Goal: Task Accomplishment & Management: Manage account settings

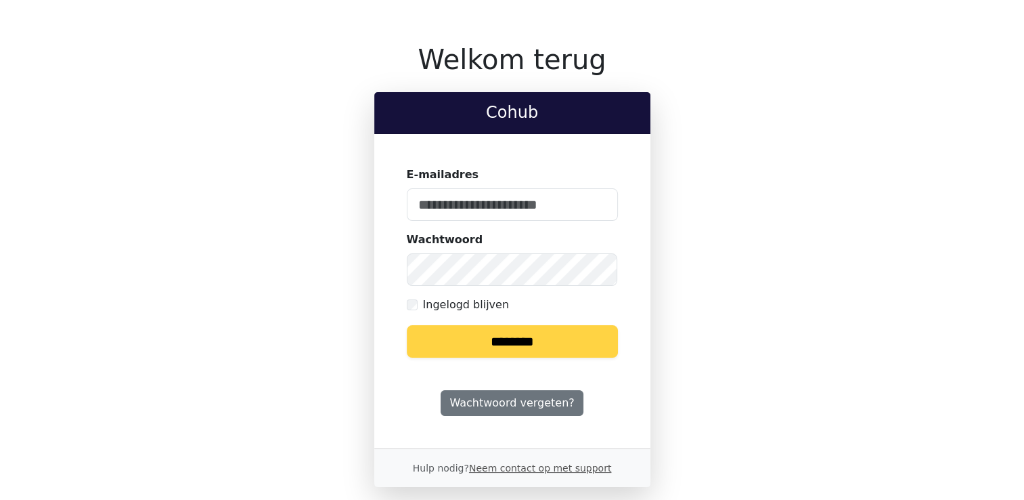
type input "**********"
click at [585, 338] on input "********" at bounding box center [512, 341] width 211 height 32
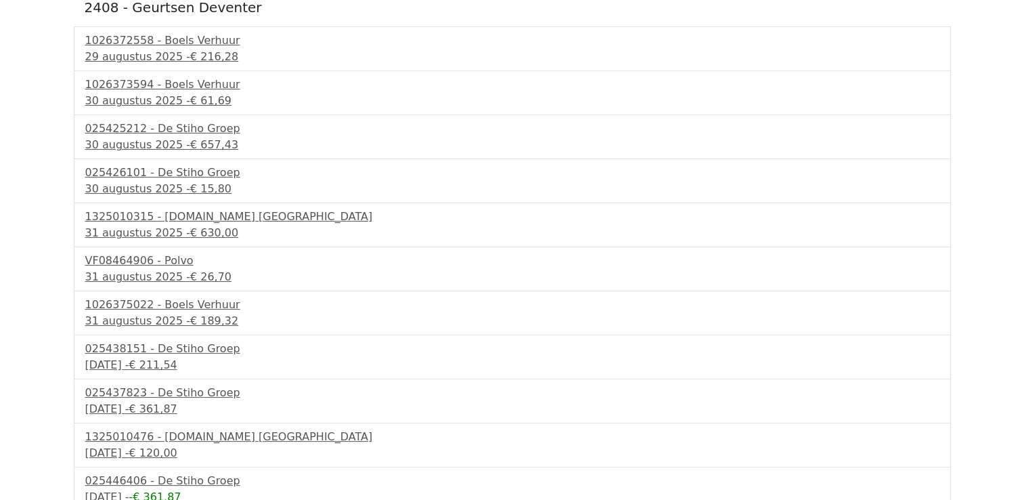
scroll to position [82, 0]
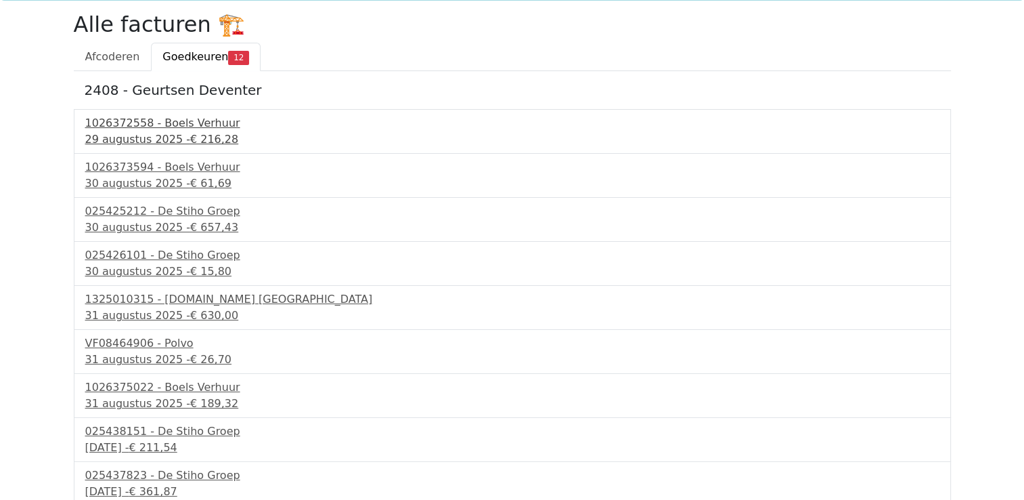
click at [144, 123] on div "1026372558 - Boels Verhuur" at bounding box center [512, 123] width 854 height 16
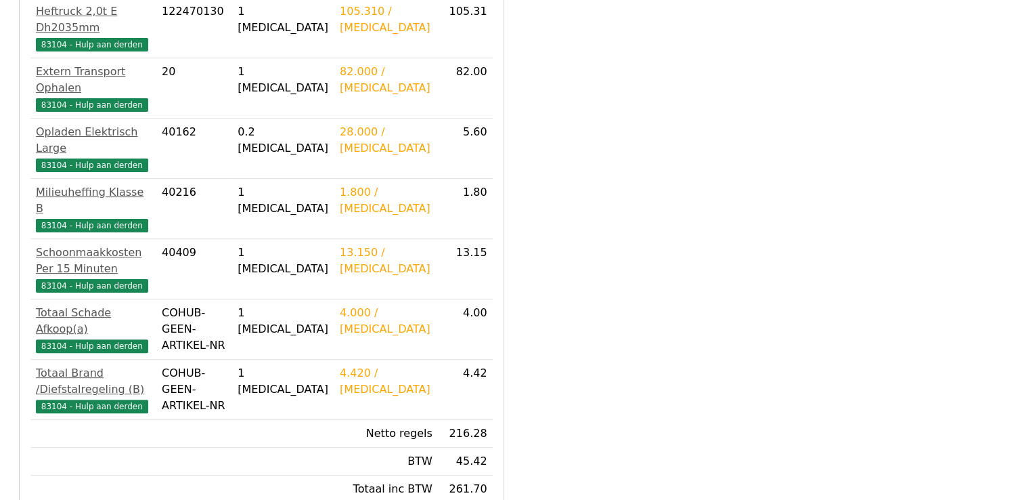
scroll to position [504, 0]
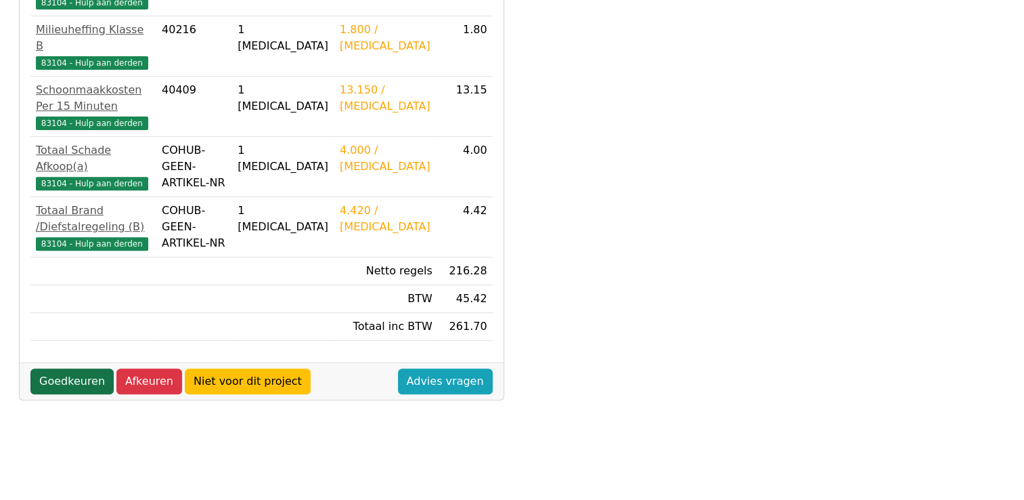
click at [76, 368] on link "Goedkeuren" at bounding box center [71, 381] width 83 height 26
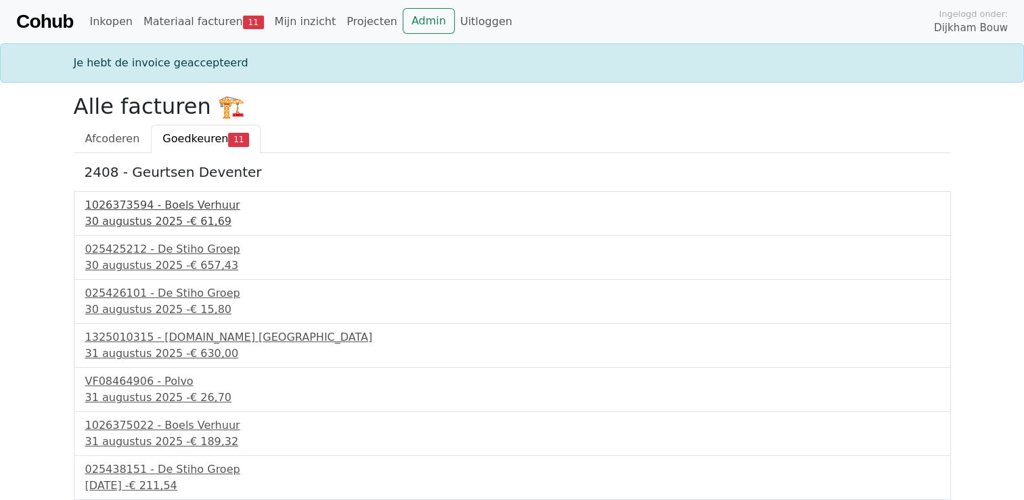
click at [154, 201] on div "1026373594 - Boels Verhuur" at bounding box center [512, 205] width 854 height 16
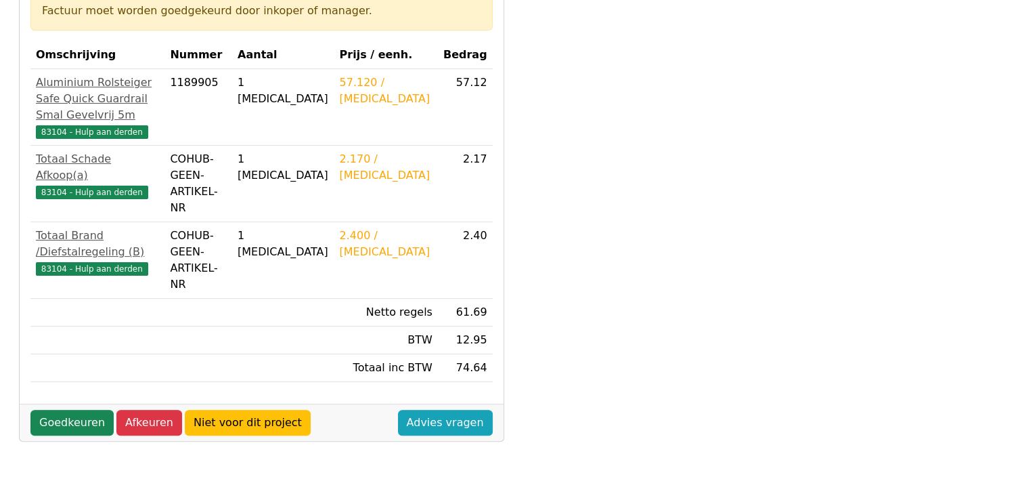
scroll to position [271, 0]
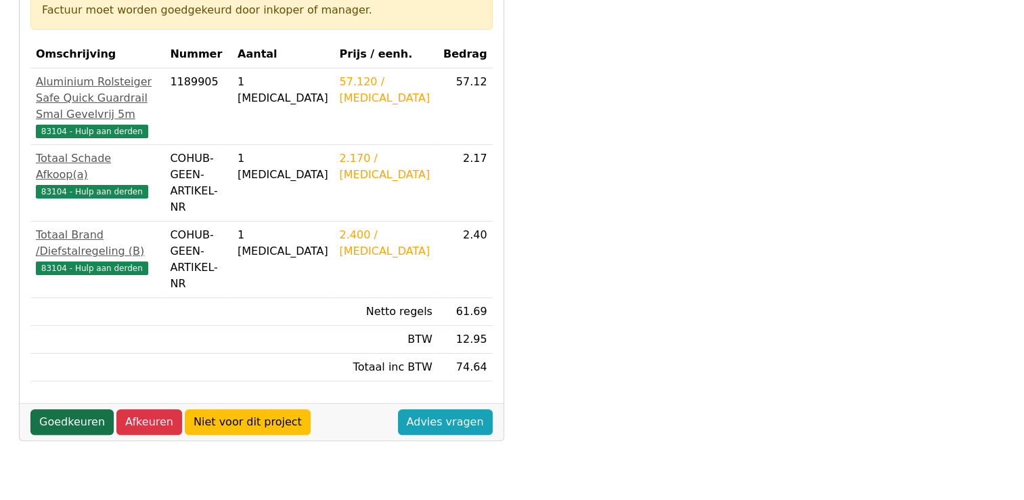
click at [68, 409] on link "Goedkeuren" at bounding box center [71, 422] width 83 height 26
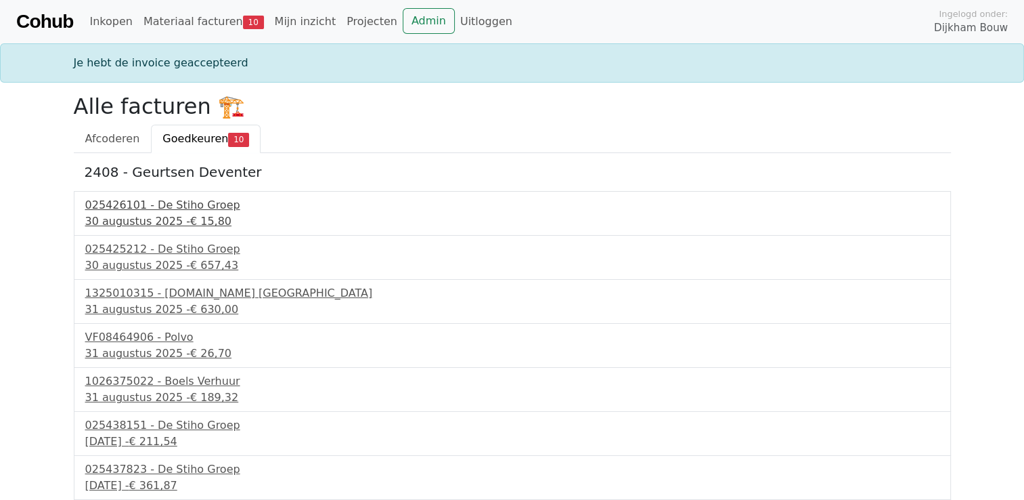
click at [144, 210] on div "025426101 - De Stiho Groep" at bounding box center [512, 205] width 854 height 16
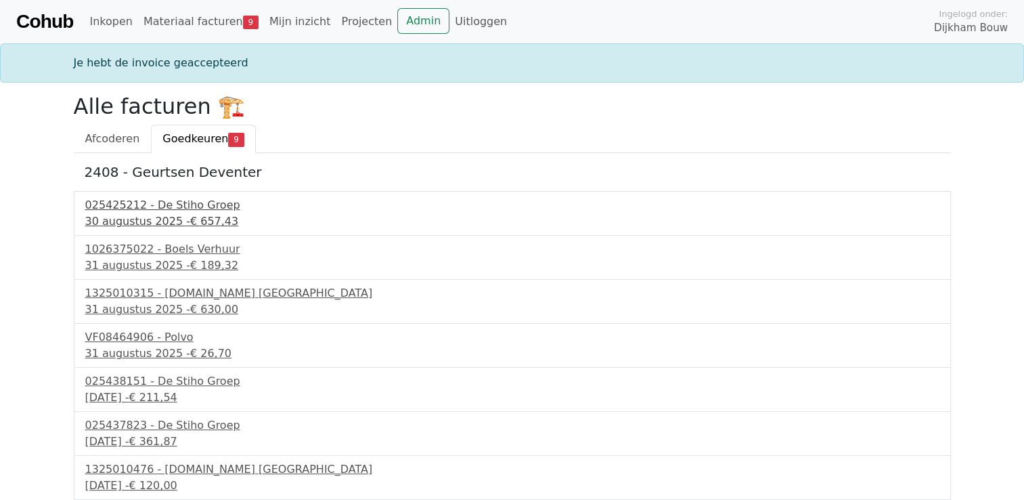
click at [184, 207] on div "025425212 - De Stiho Groep" at bounding box center [512, 205] width 854 height 16
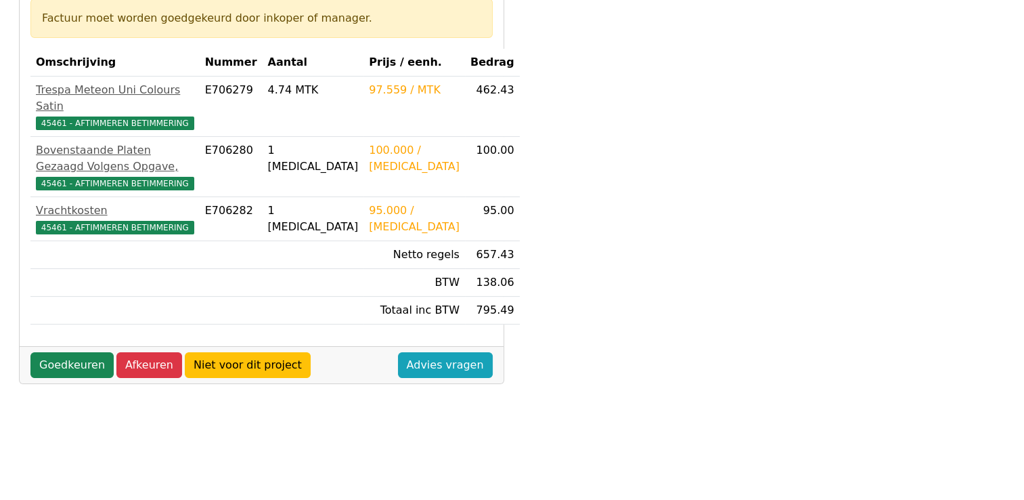
scroll to position [271, 0]
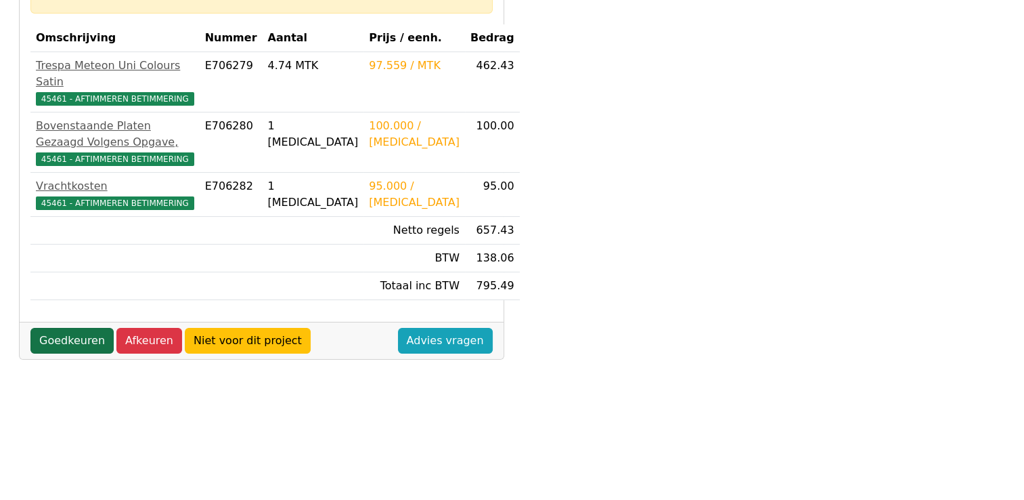
click at [61, 349] on link "Goedkeuren" at bounding box center [71, 341] width 83 height 26
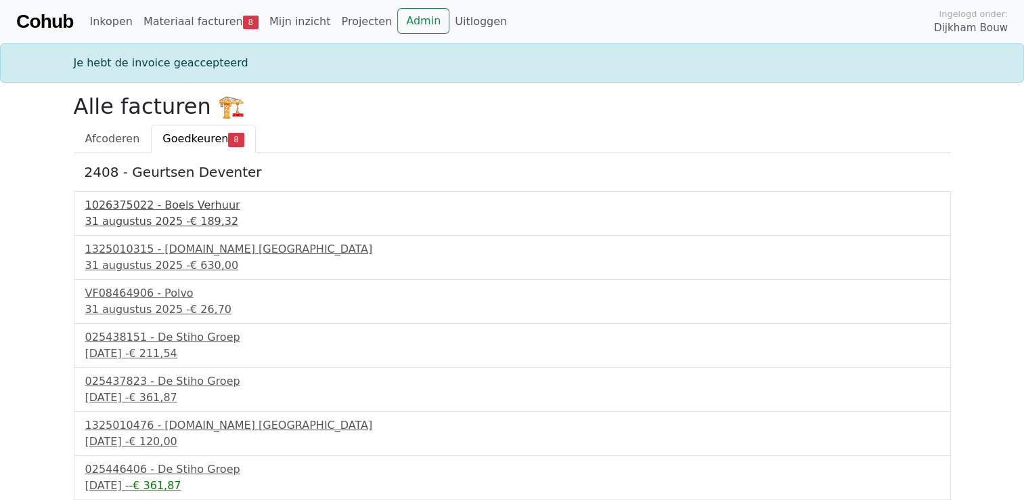
click at [195, 207] on div "1026375022 - Boels Verhuur" at bounding box center [512, 205] width 854 height 16
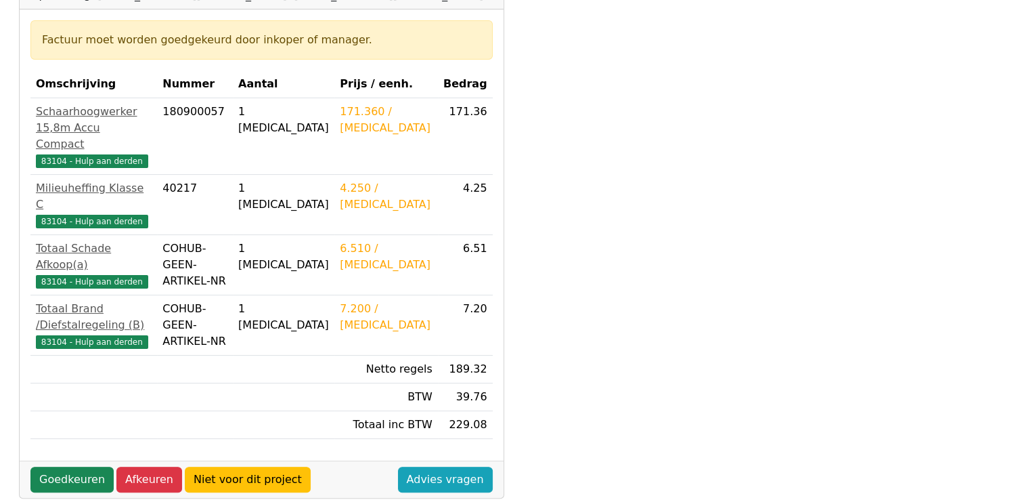
scroll to position [474, 0]
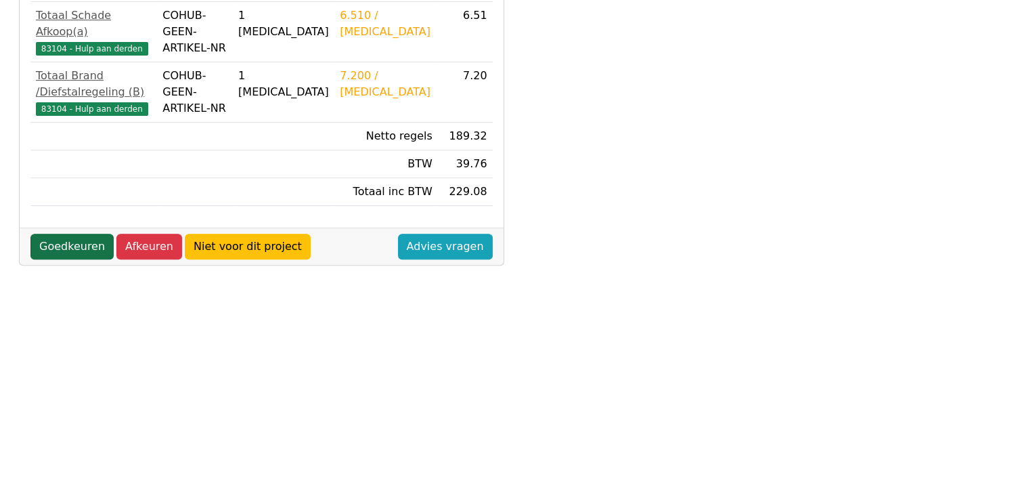
click at [70, 234] on link "Goedkeuren" at bounding box center [71, 247] width 83 height 26
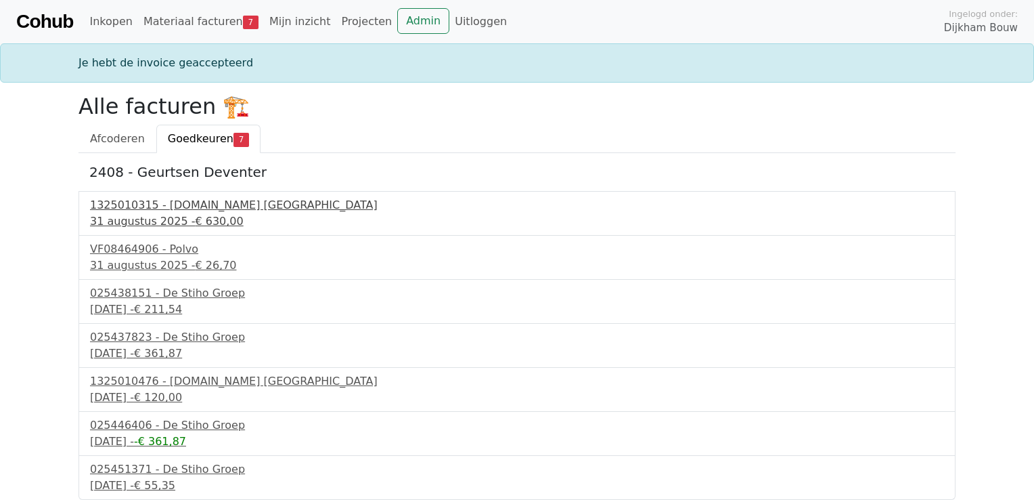
click at [222, 204] on div "1325010315 - Bnext.nl Nederland" at bounding box center [517, 205] width 854 height 16
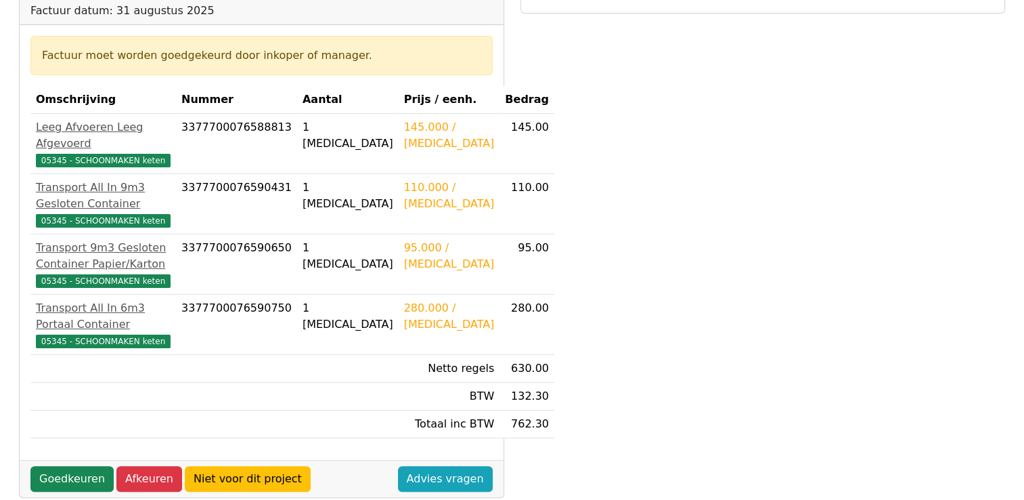
scroll to position [135, 0]
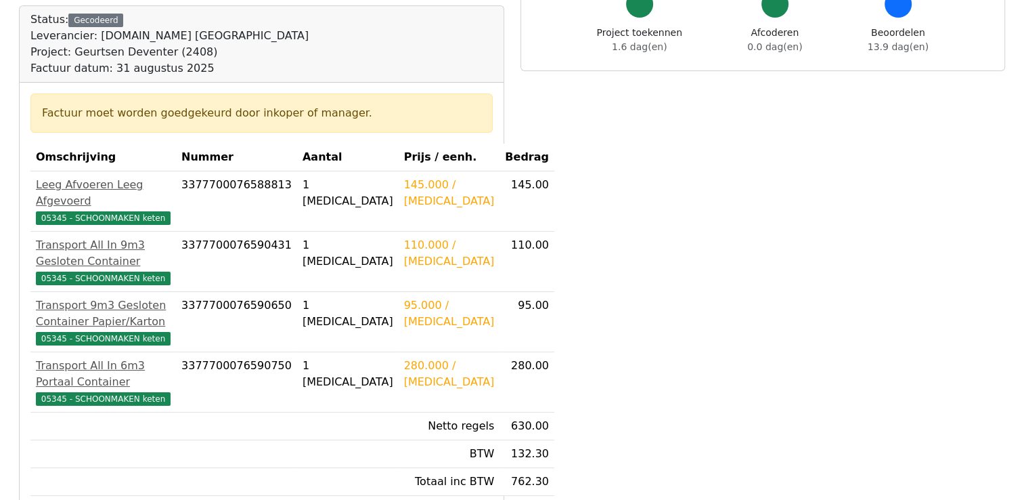
click at [124, 421] on td at bounding box center [214, 426] width 368 height 28
click at [247, 414] on td at bounding box center [214, 426] width 368 height 28
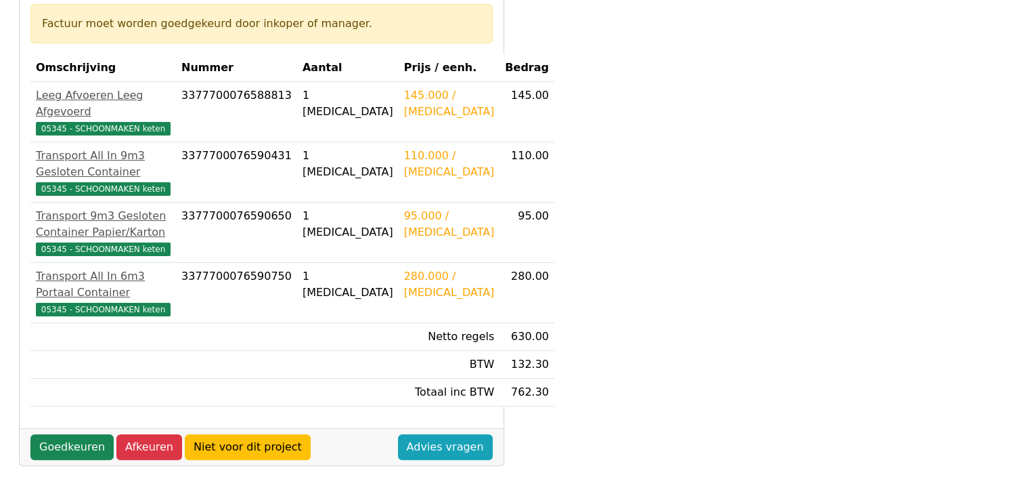
scroll to position [203, 0]
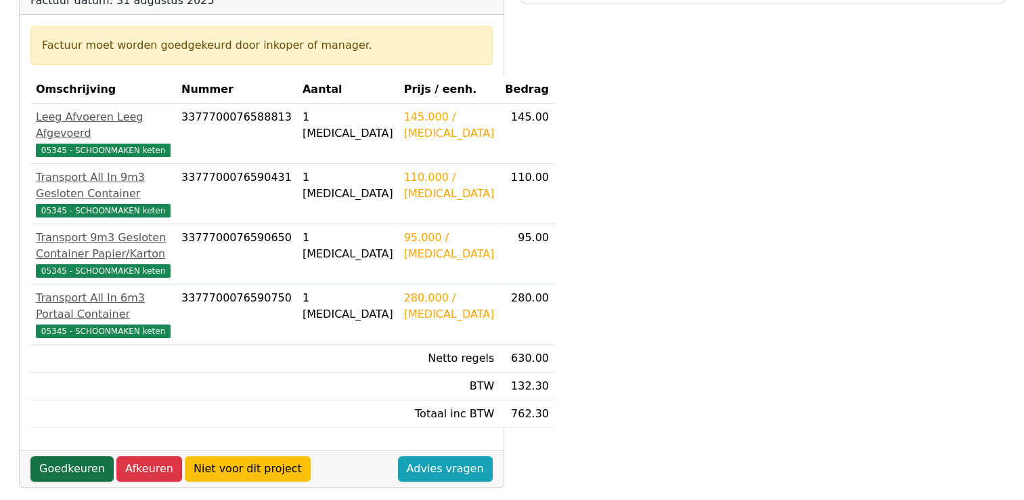
click at [73, 481] on link "Goedkeuren" at bounding box center [71, 469] width 83 height 26
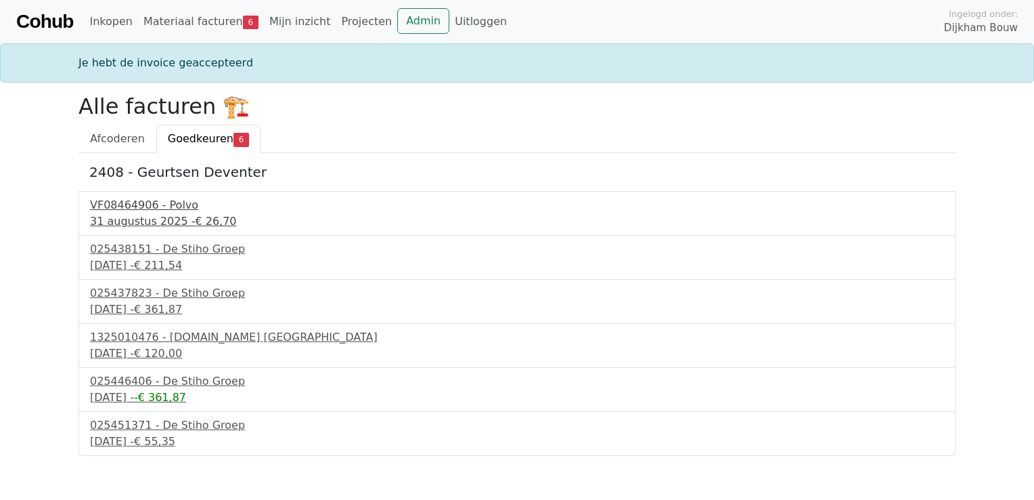
click at [149, 203] on div "VF08464906 - Polvo" at bounding box center [517, 205] width 854 height 16
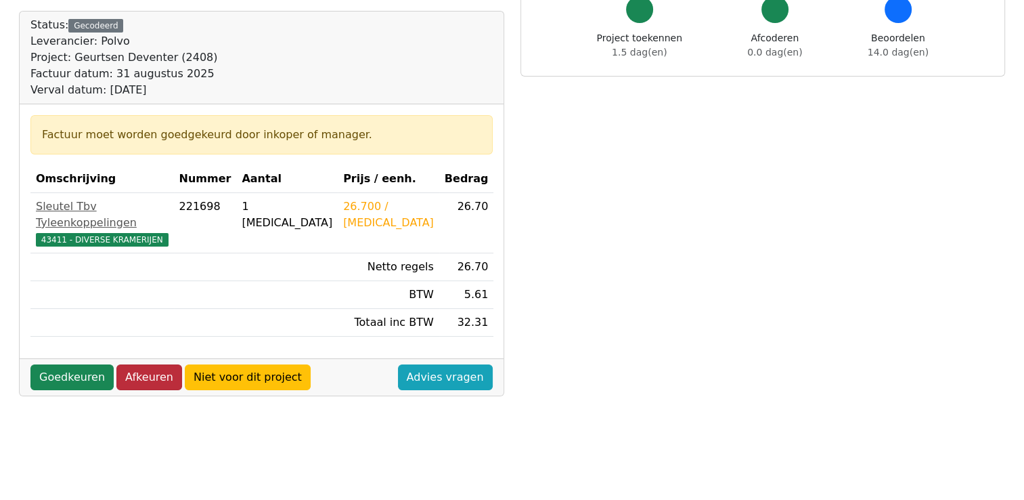
scroll to position [135, 0]
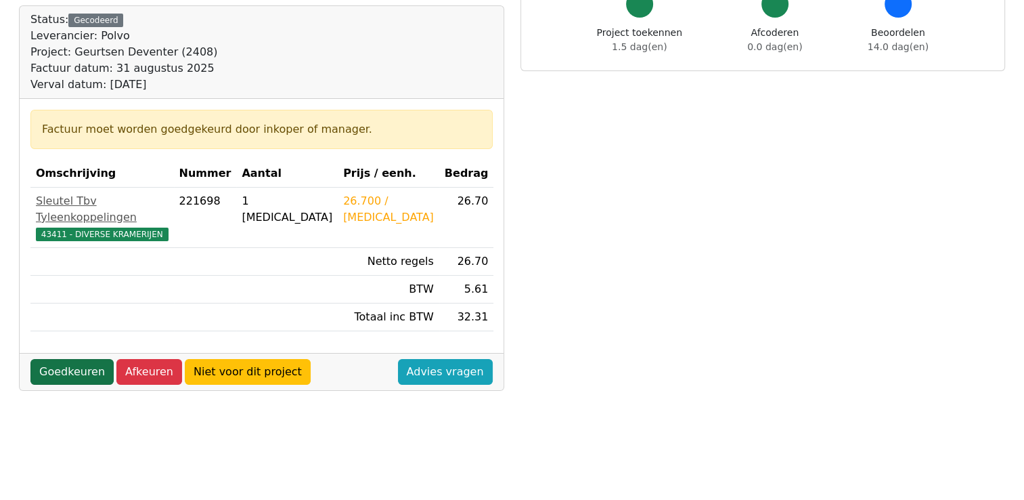
click at [77, 359] on link "Goedkeuren" at bounding box center [71, 372] width 83 height 26
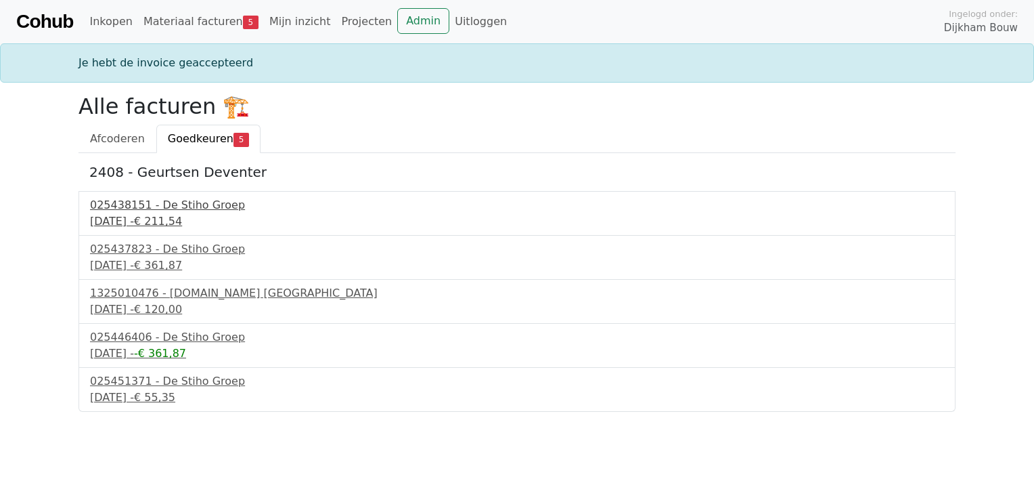
click at [193, 204] on div "025438151 - De Stiho Groep" at bounding box center [517, 205] width 854 height 16
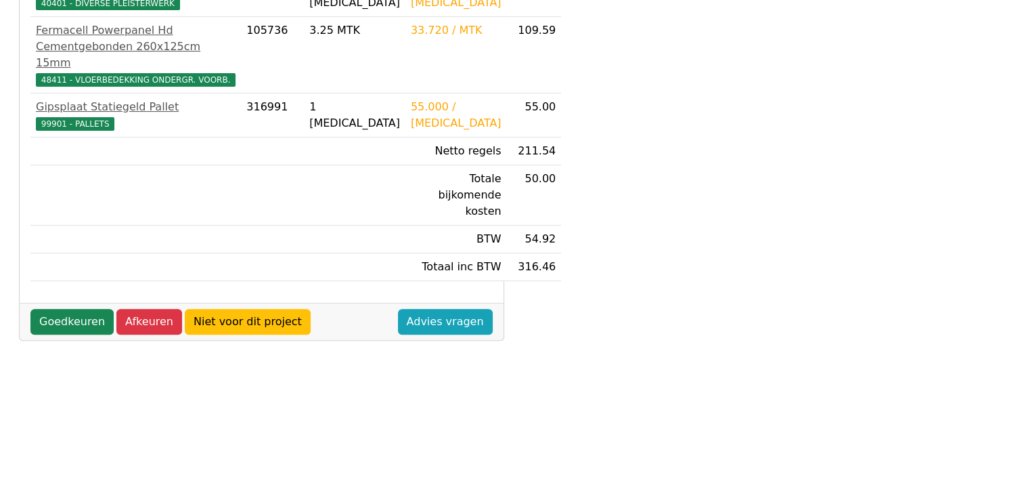
scroll to position [406, 0]
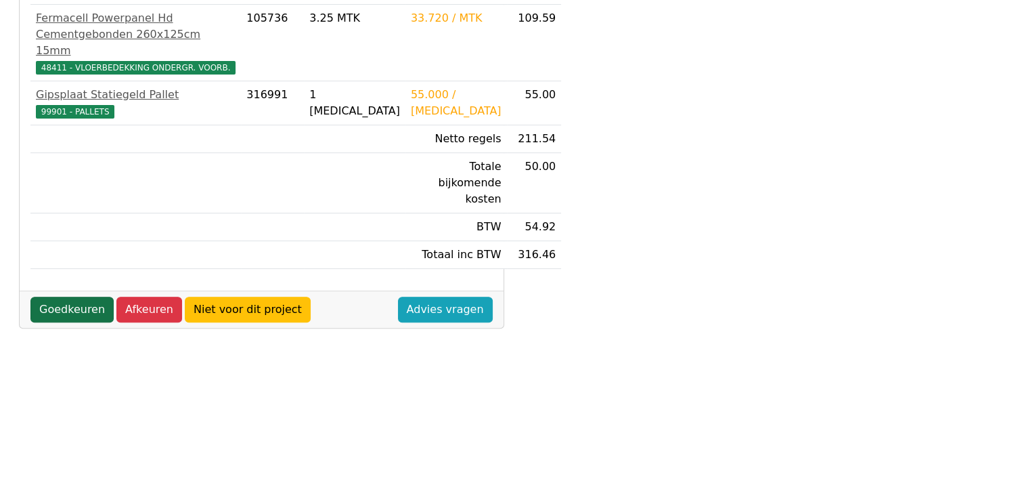
click at [72, 297] on link "Goedkeuren" at bounding box center [71, 310] width 83 height 26
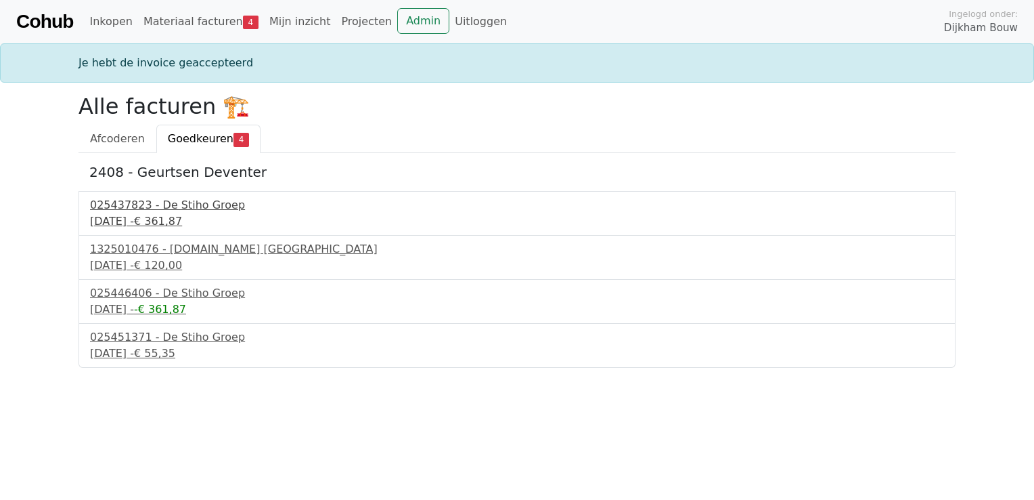
click at [206, 209] on div "025437823 - De Stiho Groep" at bounding box center [517, 205] width 854 height 16
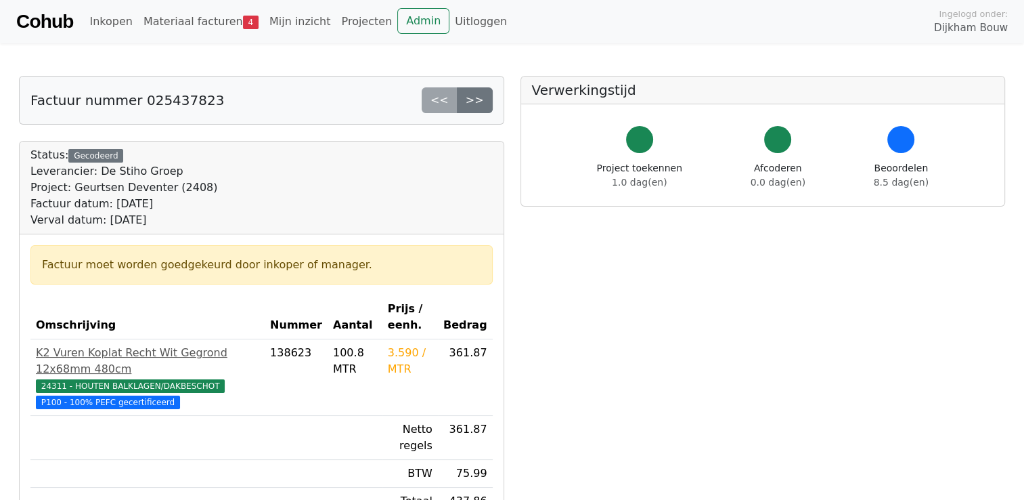
scroll to position [203, 0]
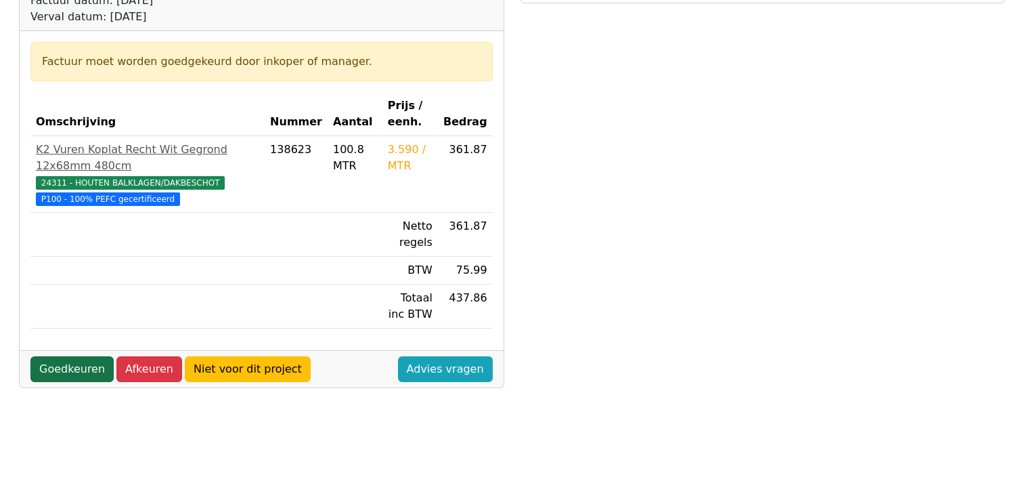
click at [58, 365] on link "Goedkeuren" at bounding box center [71, 369] width 83 height 26
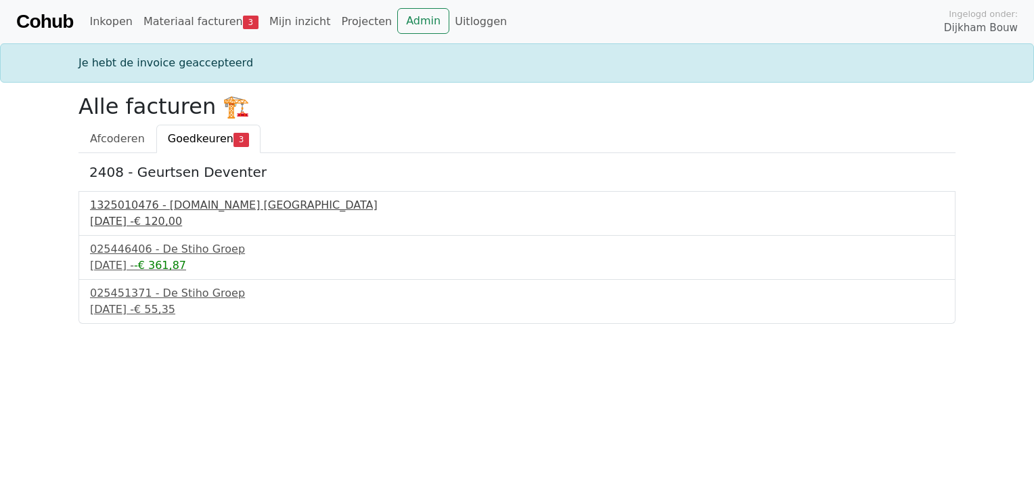
click at [231, 218] on div "8 september 2025 - € 120,00" at bounding box center [517, 221] width 854 height 16
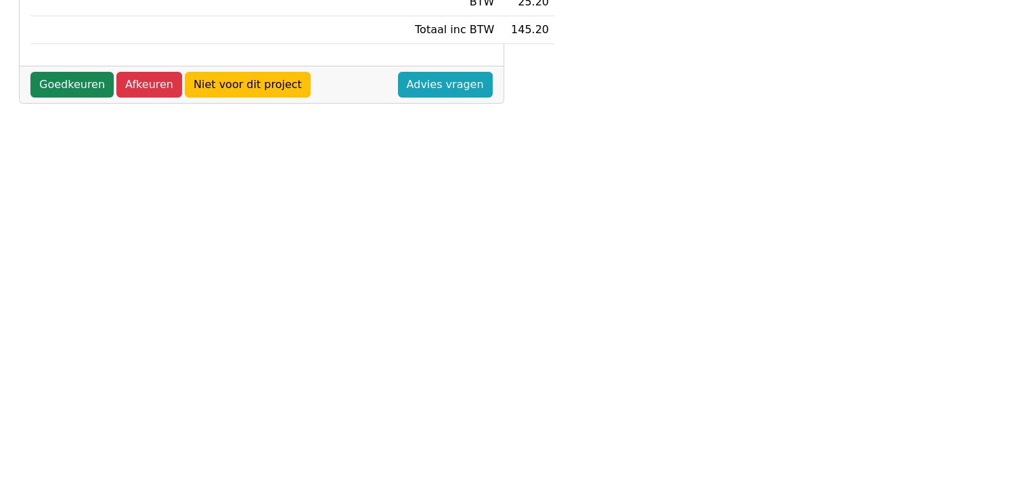
scroll to position [338, 0]
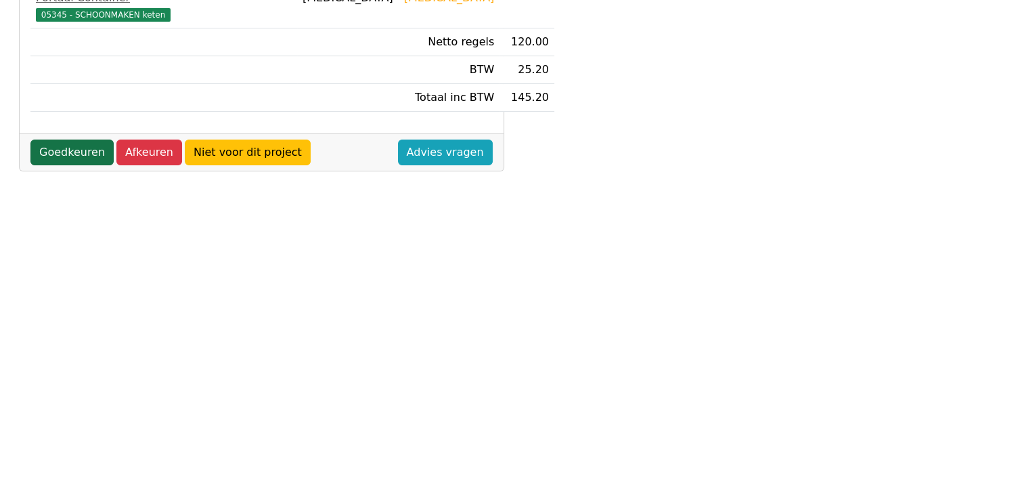
click at [62, 163] on link "Goedkeuren" at bounding box center [71, 152] width 83 height 26
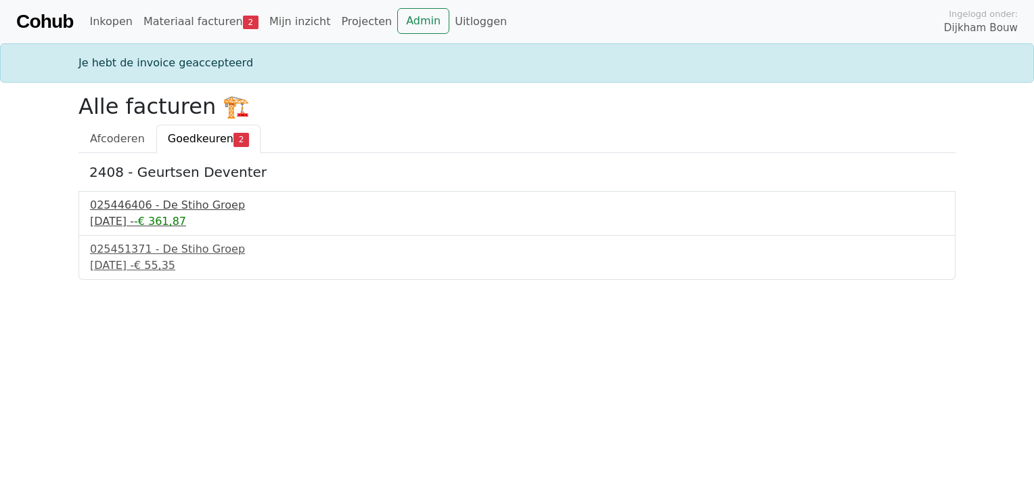
click at [198, 211] on div "025446406 - De Stiho Groep" at bounding box center [517, 205] width 854 height 16
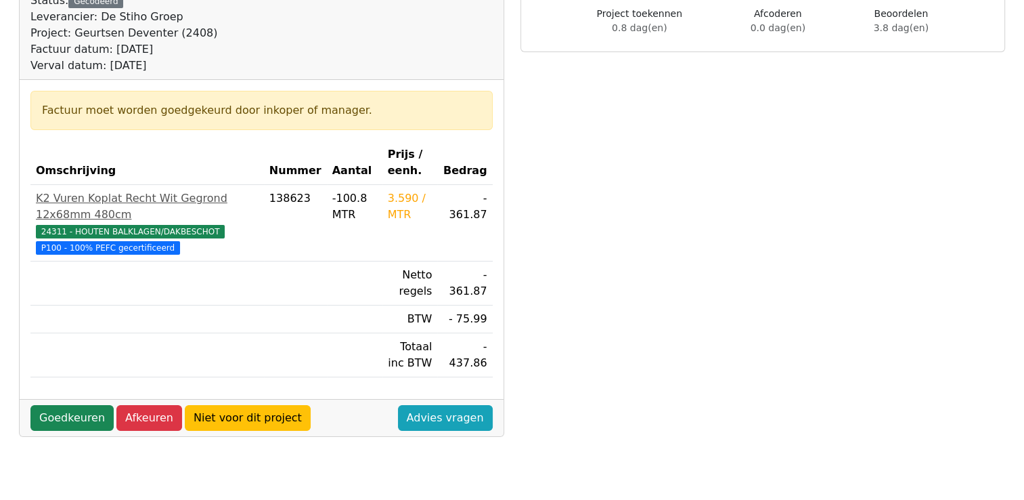
scroll to position [203, 0]
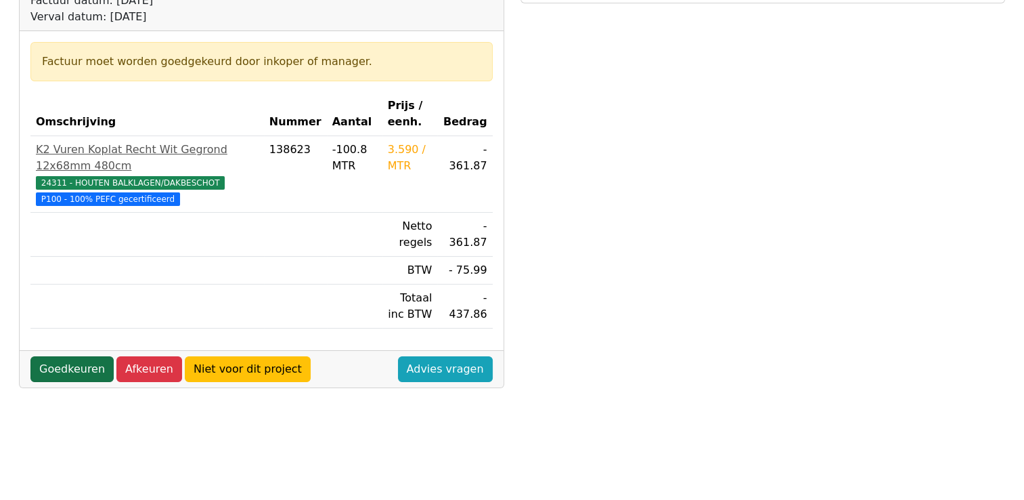
click at [70, 367] on link "Goedkeuren" at bounding box center [71, 369] width 83 height 26
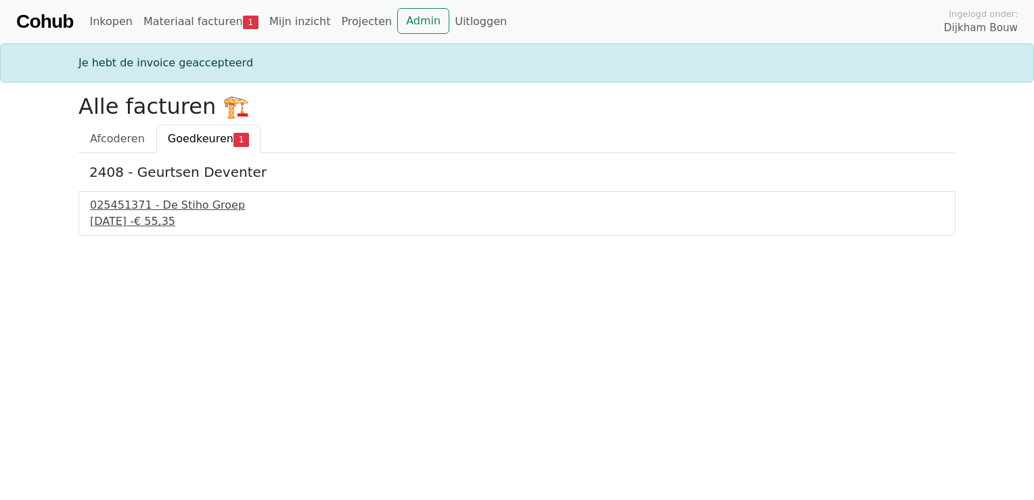
click at [175, 215] on span "€ 55,35" at bounding box center [154, 221] width 41 height 13
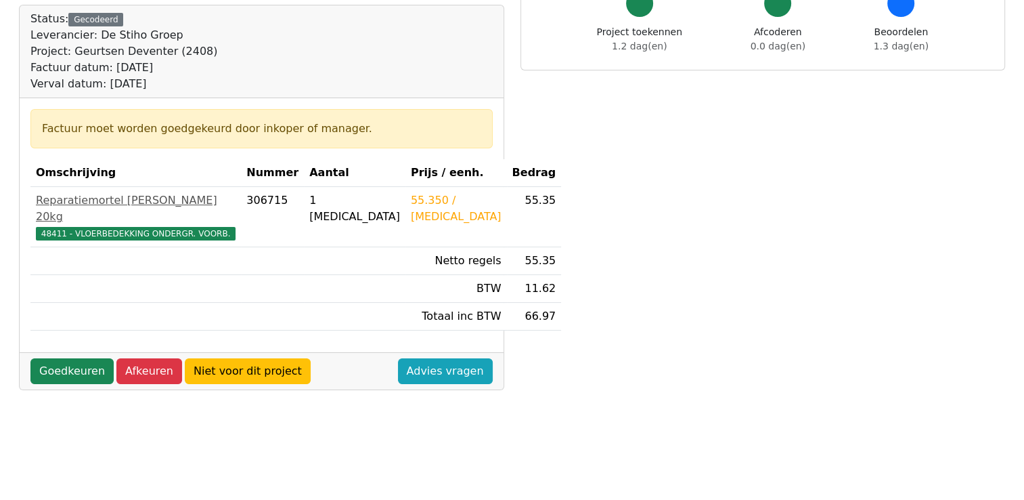
scroll to position [271, 0]
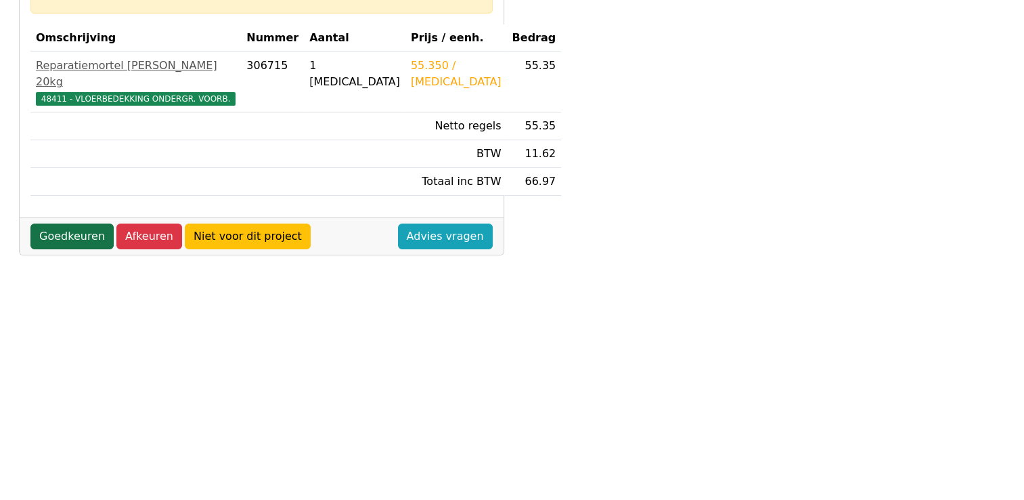
click at [59, 223] on link "Goedkeuren" at bounding box center [71, 236] width 83 height 26
